Goal: Transaction & Acquisition: Obtain resource

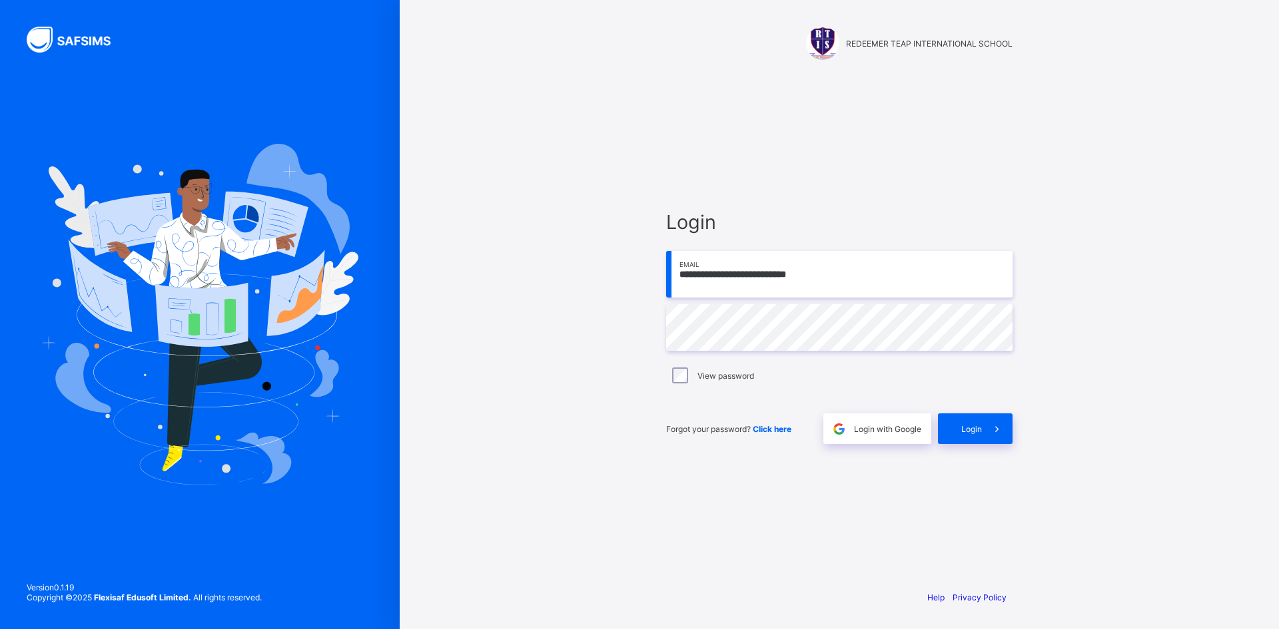
type input "**********"
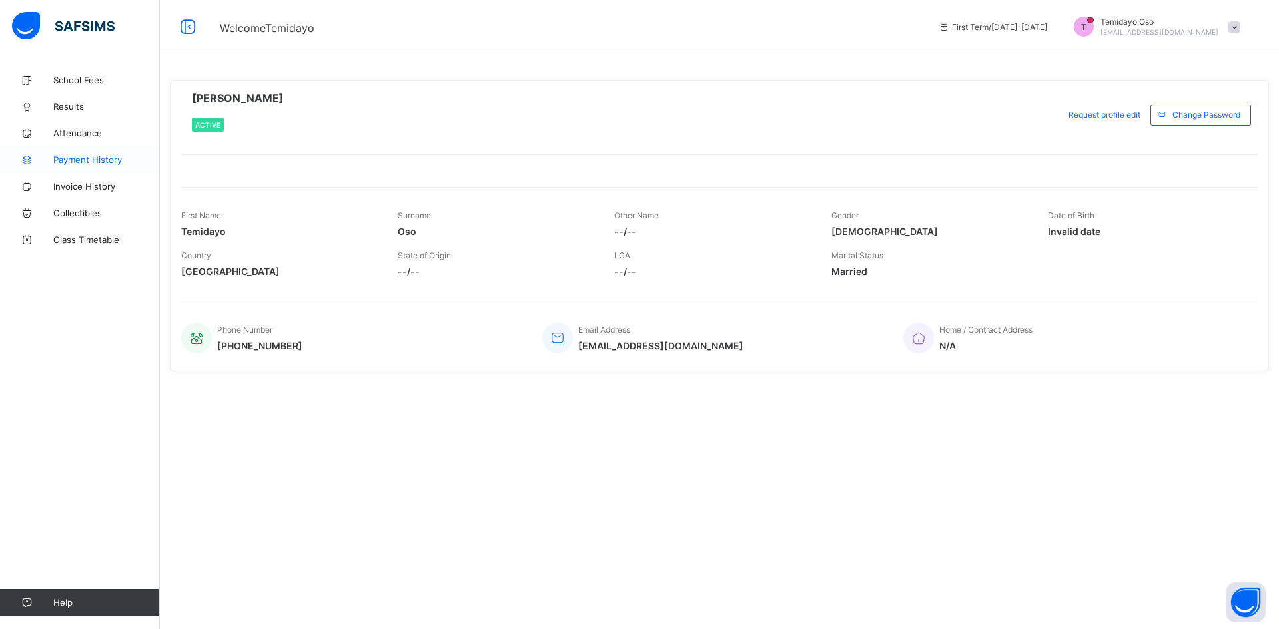
click at [105, 158] on span "Payment History" at bounding box center [106, 160] width 107 height 11
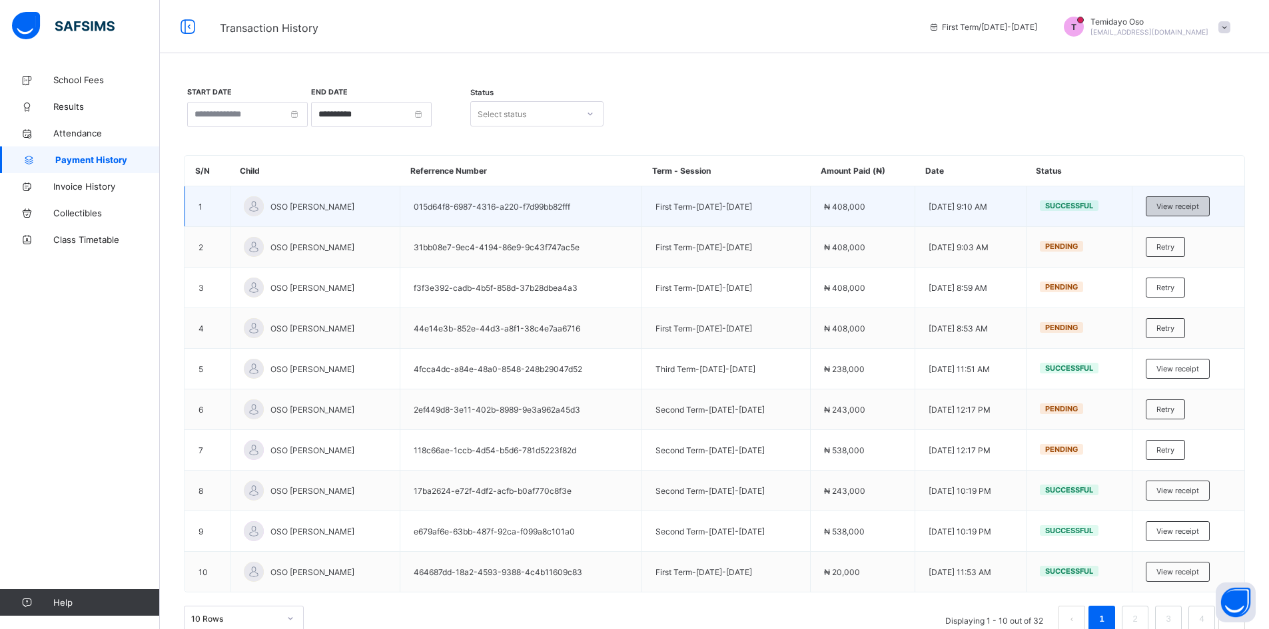
click at [1199, 202] on span "View receipt" at bounding box center [1177, 206] width 43 height 9
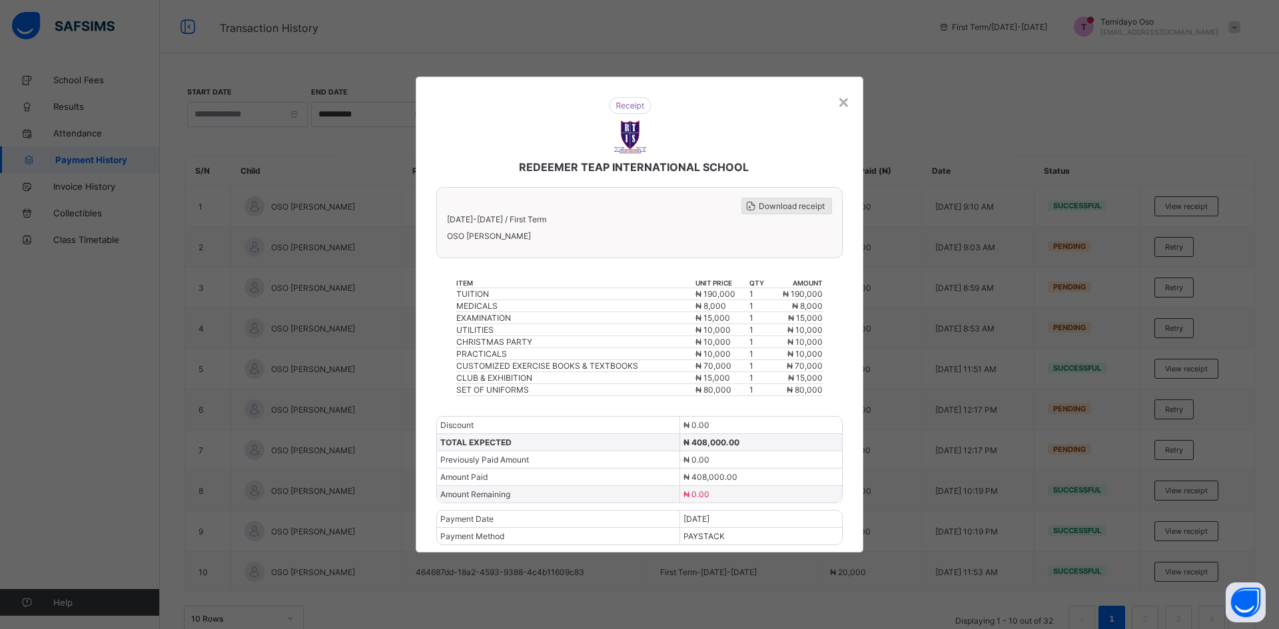
click at [775, 208] on span "Download receipt" at bounding box center [792, 206] width 66 height 10
click at [843, 103] on div "×" at bounding box center [843, 101] width 13 height 23
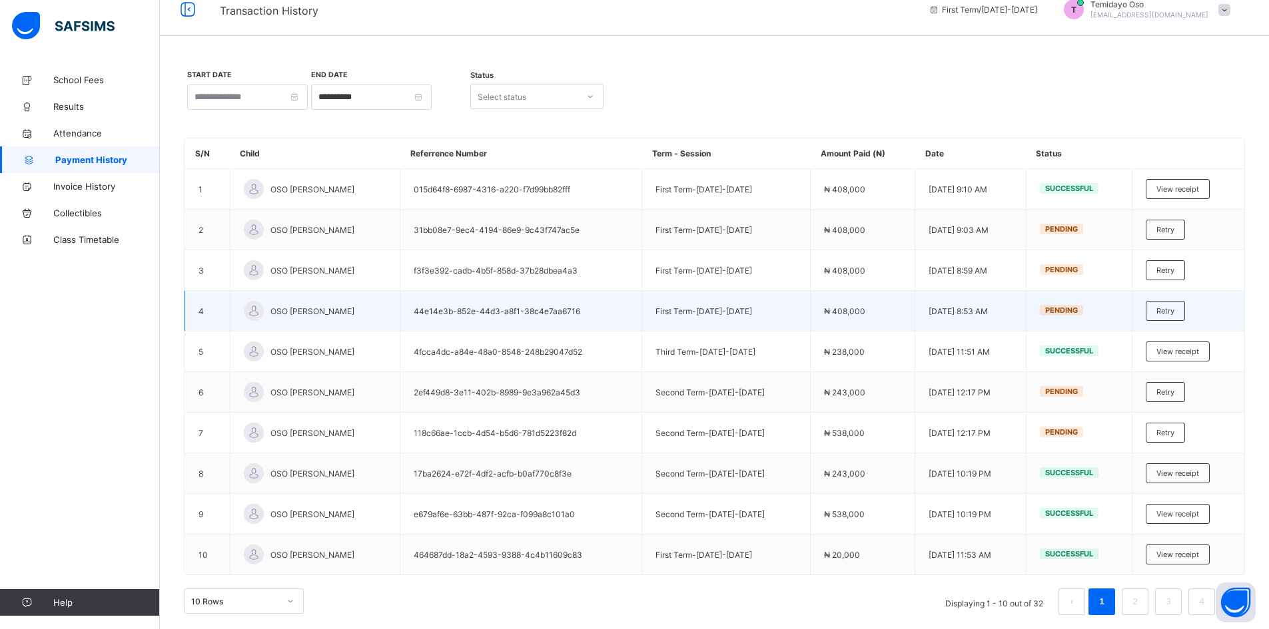
scroll to position [23, 0]
